Goal: Transaction & Acquisition: Subscribe to service/newsletter

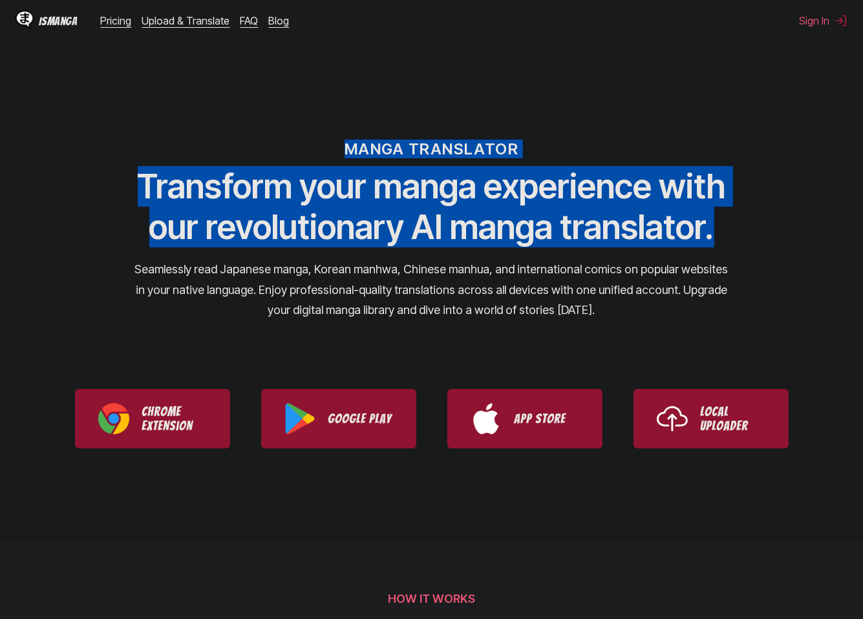
drag, startPoint x: 331, startPoint y: 152, endPoint x: 748, endPoint y: 208, distance: 420.6
click at [747, 208] on div "MANGA TRANSLATOR Transform your manga experience with our revolutionary AI mang…" at bounding box center [431, 208] width 863 height 247
drag, startPoint x: 608, startPoint y: 134, endPoint x: 668, endPoint y: 93, distance: 72.9
click at [668, 93] on div "MANGA TRANSLATOR Transform your manga experience with our revolutionary AI mang…" at bounding box center [431, 208] width 863 height 247
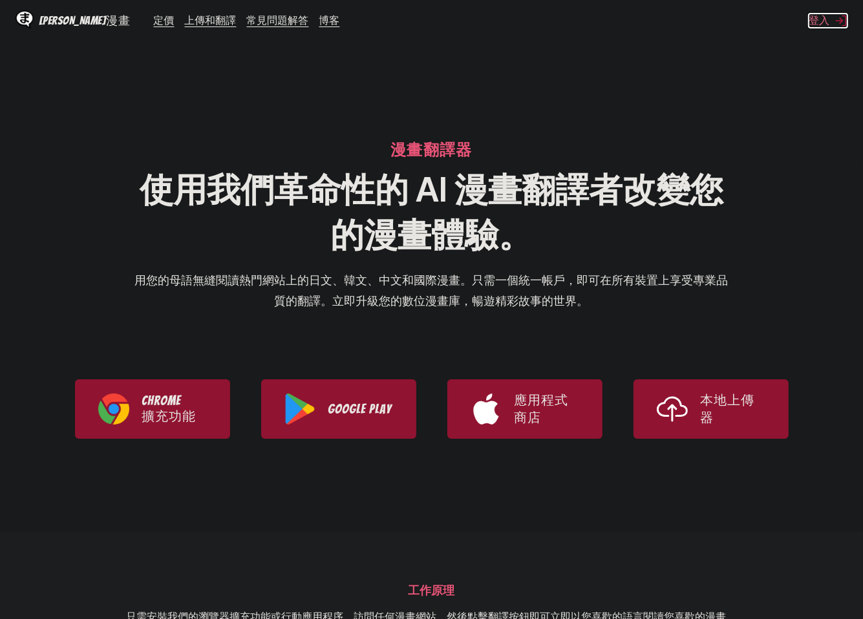
click at [809, 21] on font "登入" at bounding box center [818, 20] width 21 height 13
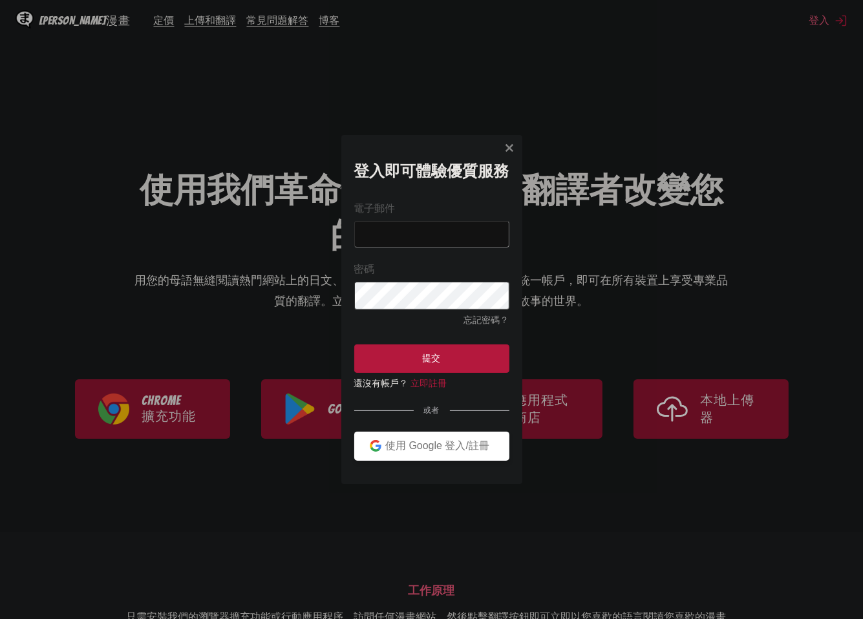
click at [426, 450] on font "使用 Google 登入/註冊" at bounding box center [437, 445] width 104 height 11
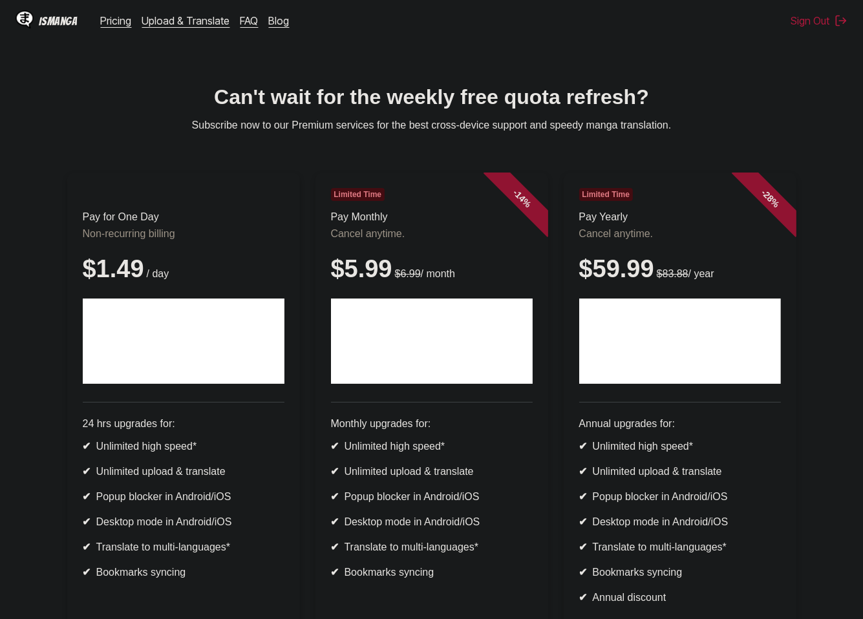
scroll to position [215, 0]
